Goal: Task Accomplishment & Management: Manage account settings

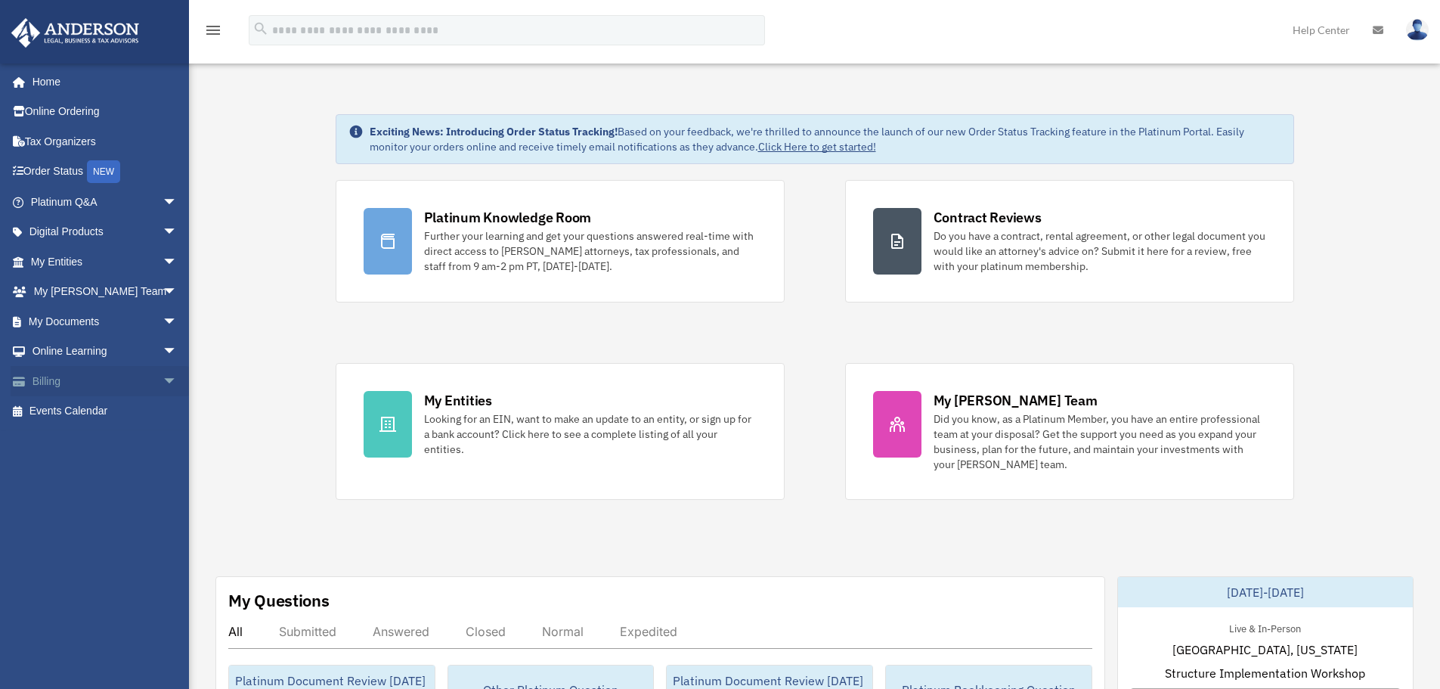
click at [54, 376] on link "Billing arrow_drop_down" at bounding box center [106, 381] width 190 height 30
click at [162, 382] on span "arrow_drop_down" at bounding box center [177, 381] width 30 height 31
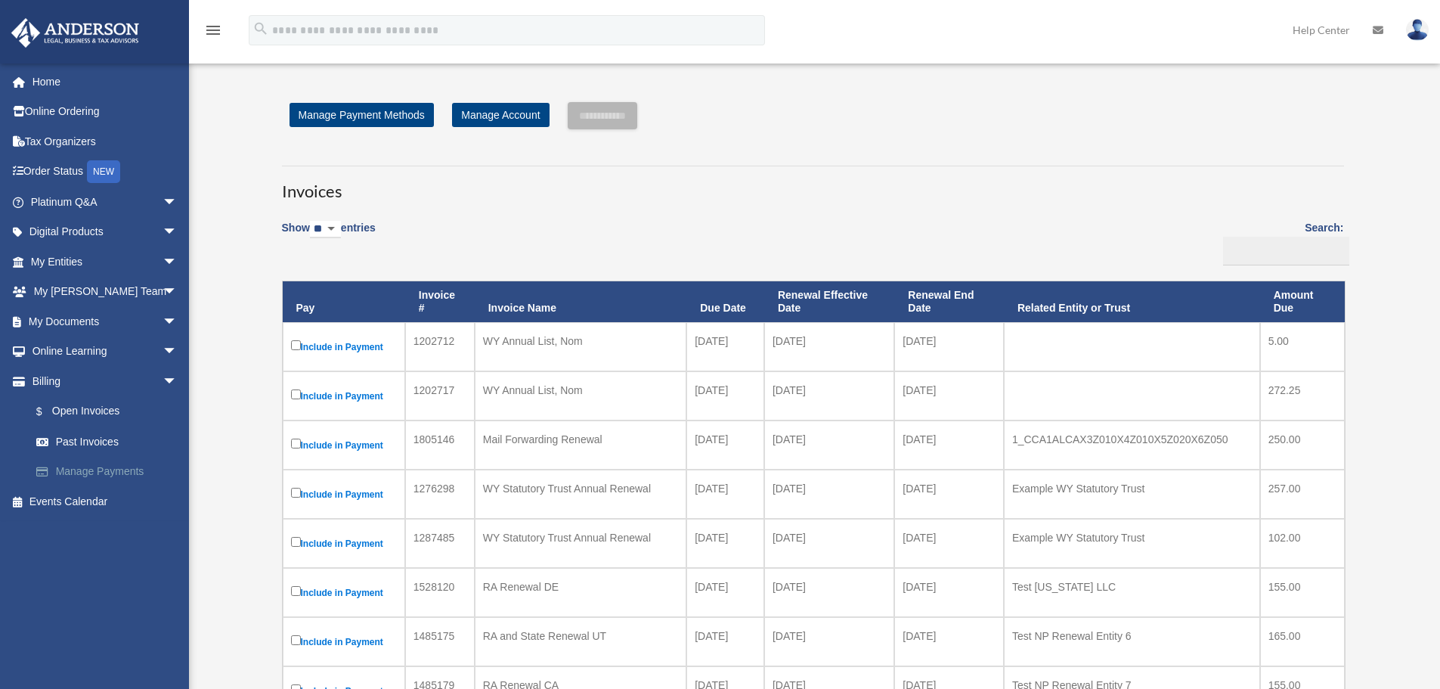
click at [132, 472] on link "Manage Payments" at bounding box center [110, 471] width 179 height 30
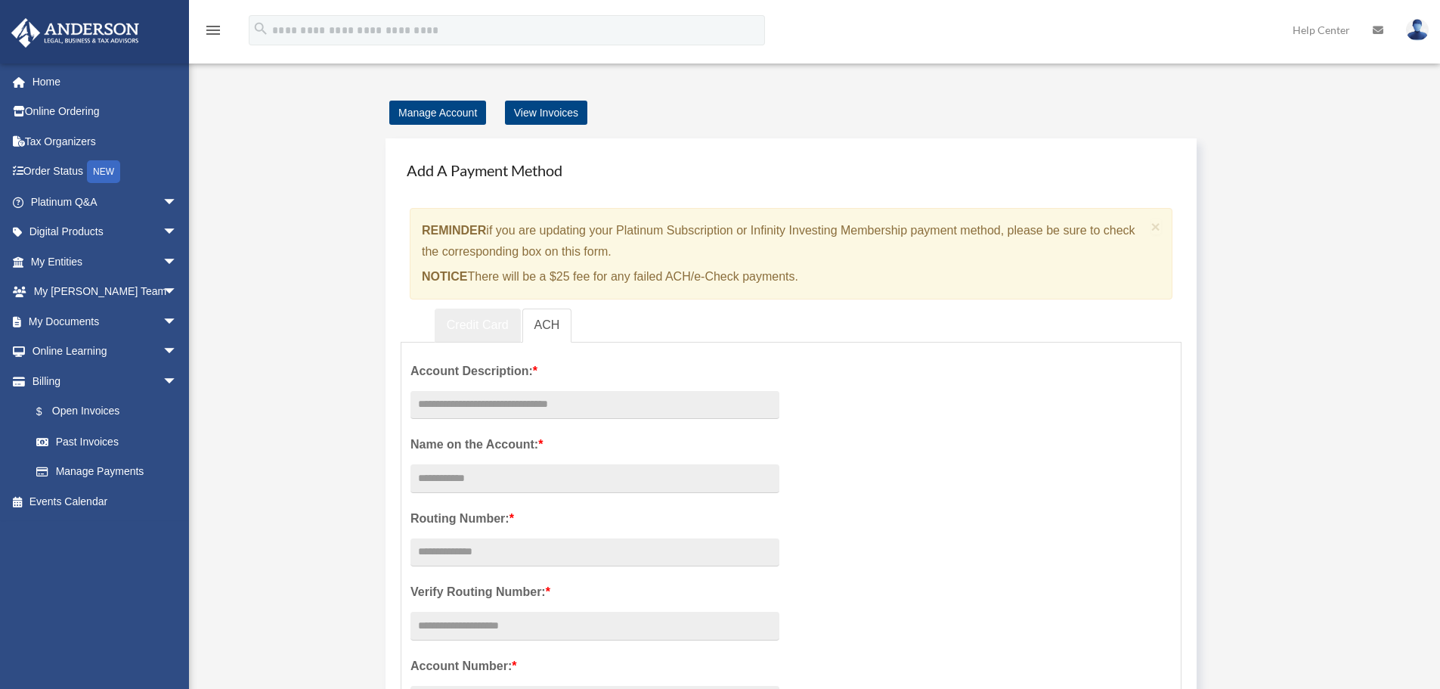
click at [481, 328] on link "Credit Card" at bounding box center [478, 325] width 86 height 34
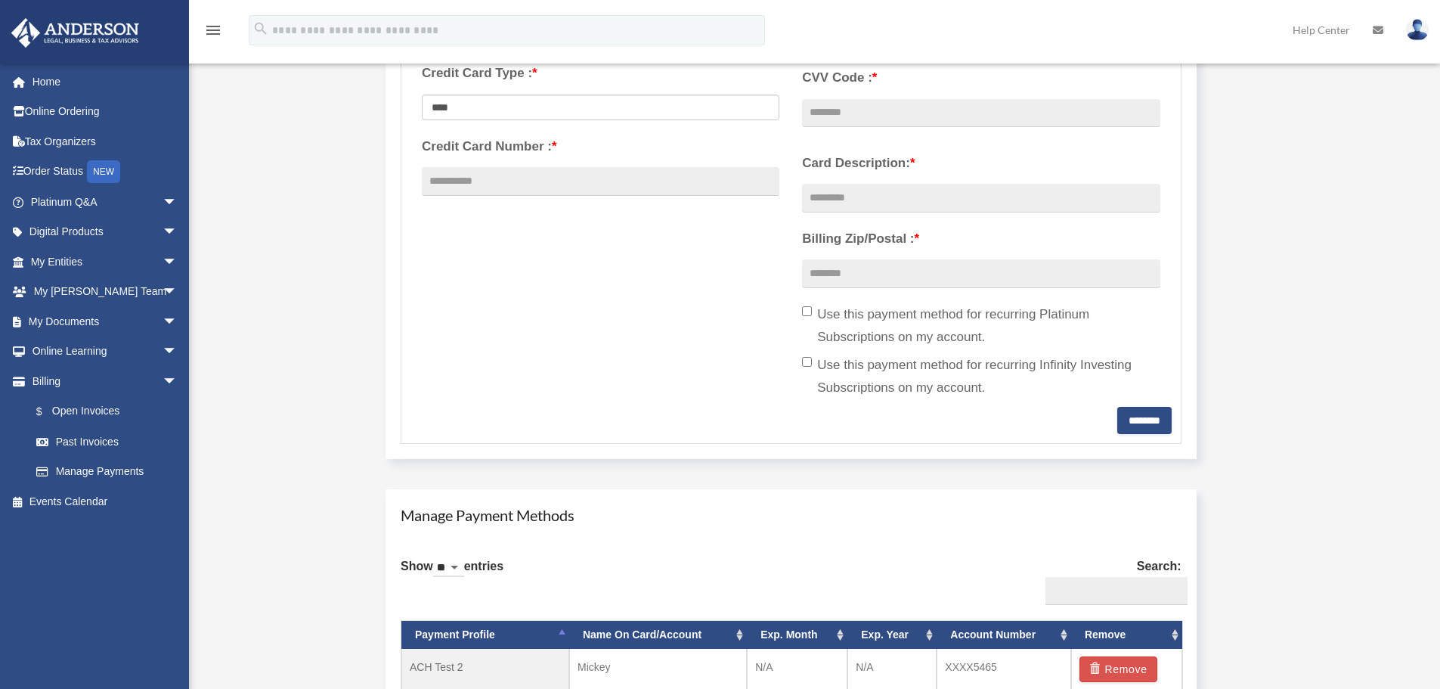
scroll to position [453, 0]
